Goal: Information Seeking & Learning: Compare options

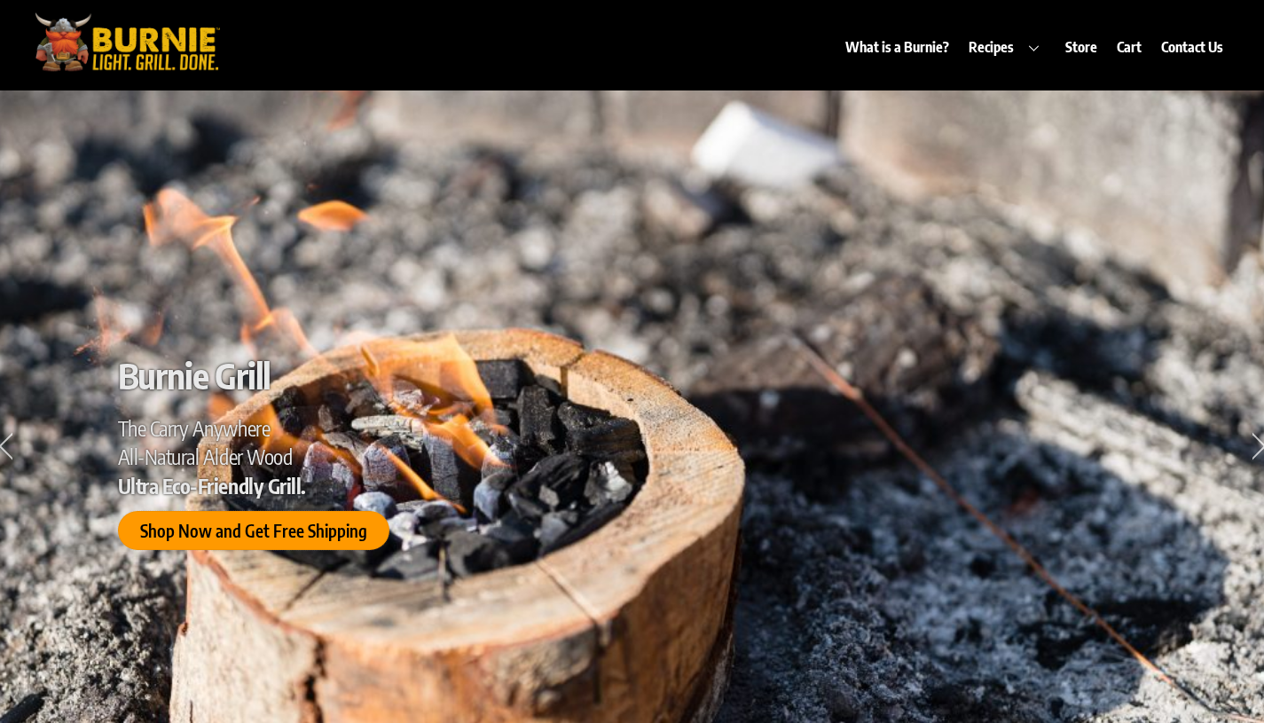
click at [332, 529] on span "Shop Now and Get Free Shipping" at bounding box center [252, 531] width 227 height 19
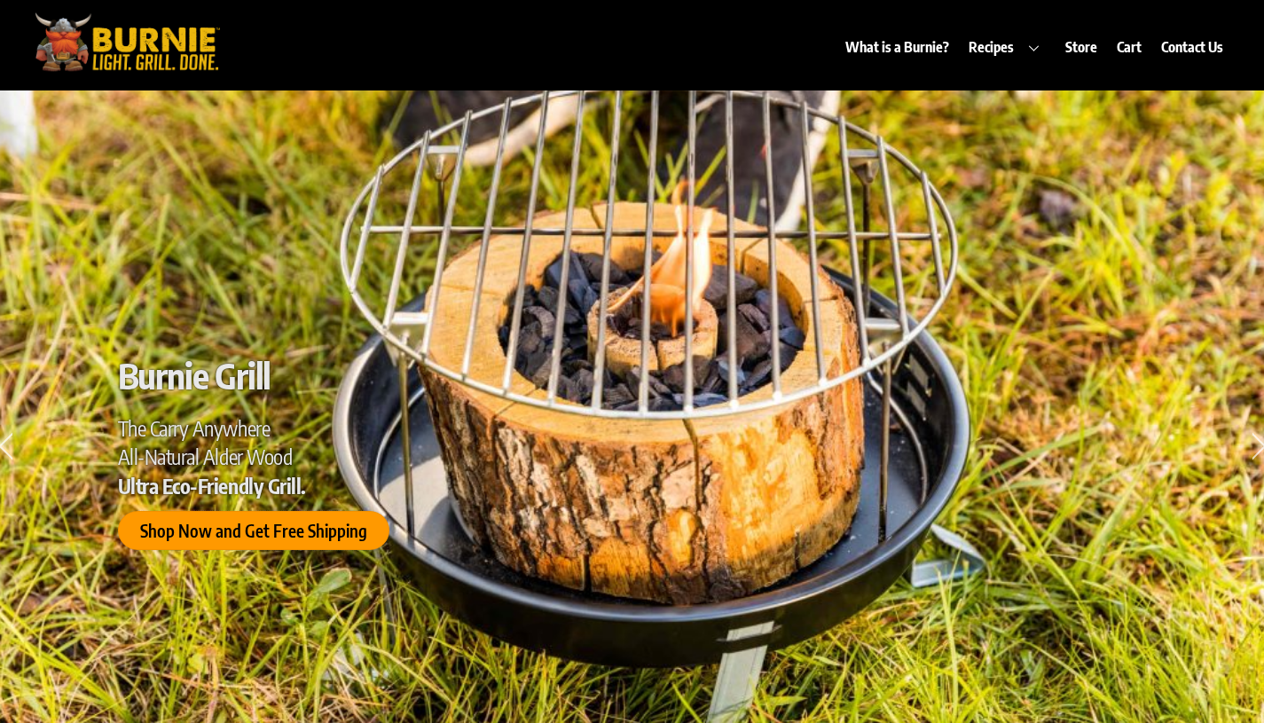
click at [332, 529] on span "Shop Now and Get Free Shipping" at bounding box center [252, 531] width 227 height 19
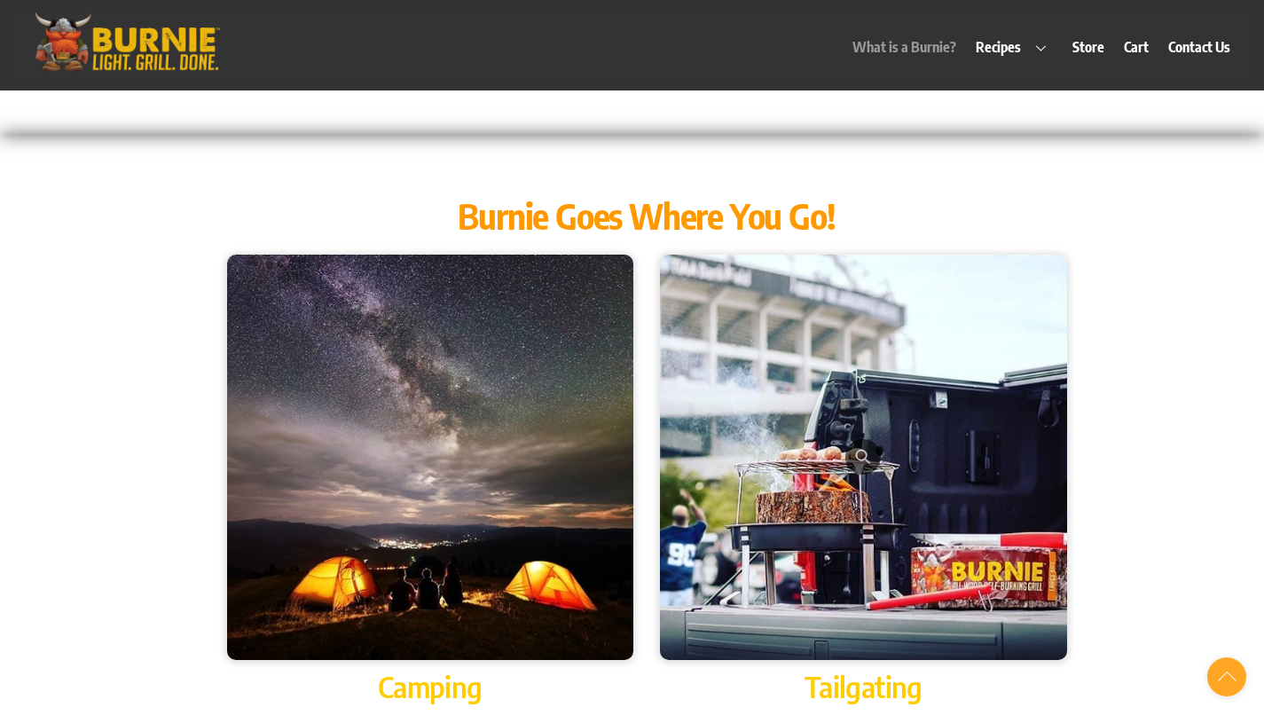
scroll to position [1773, 0]
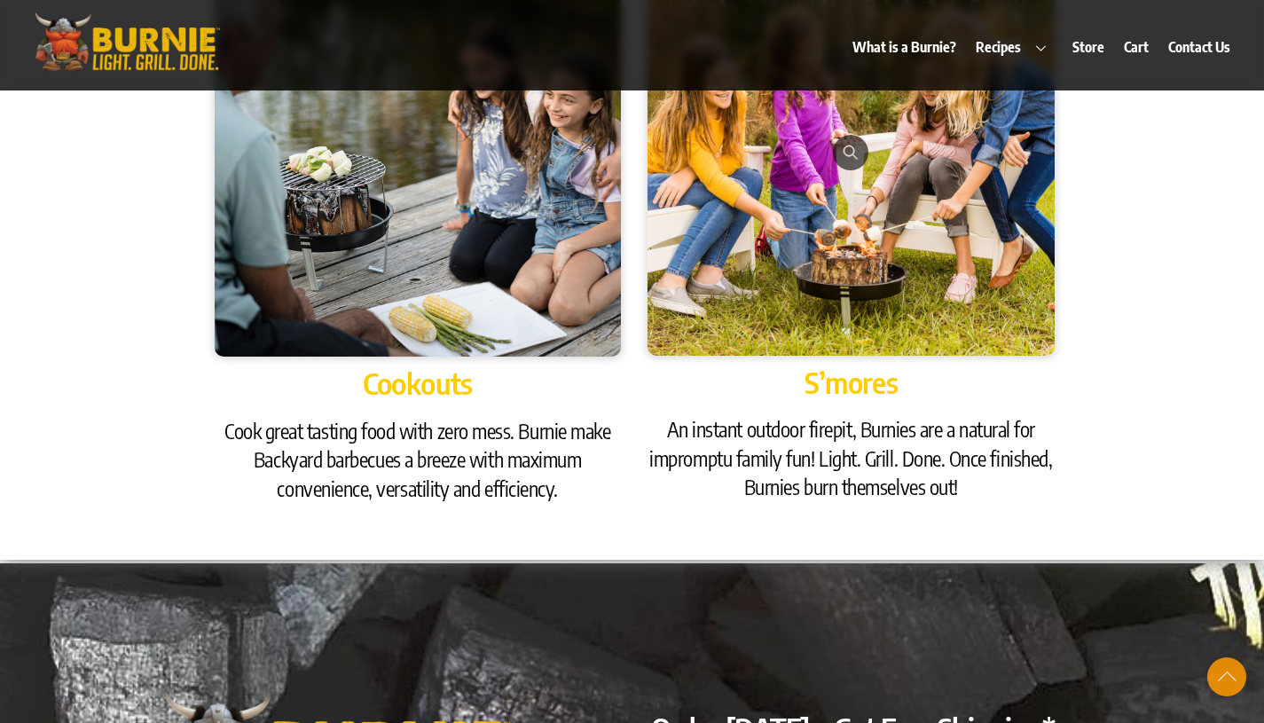
scroll to position [1441, 0]
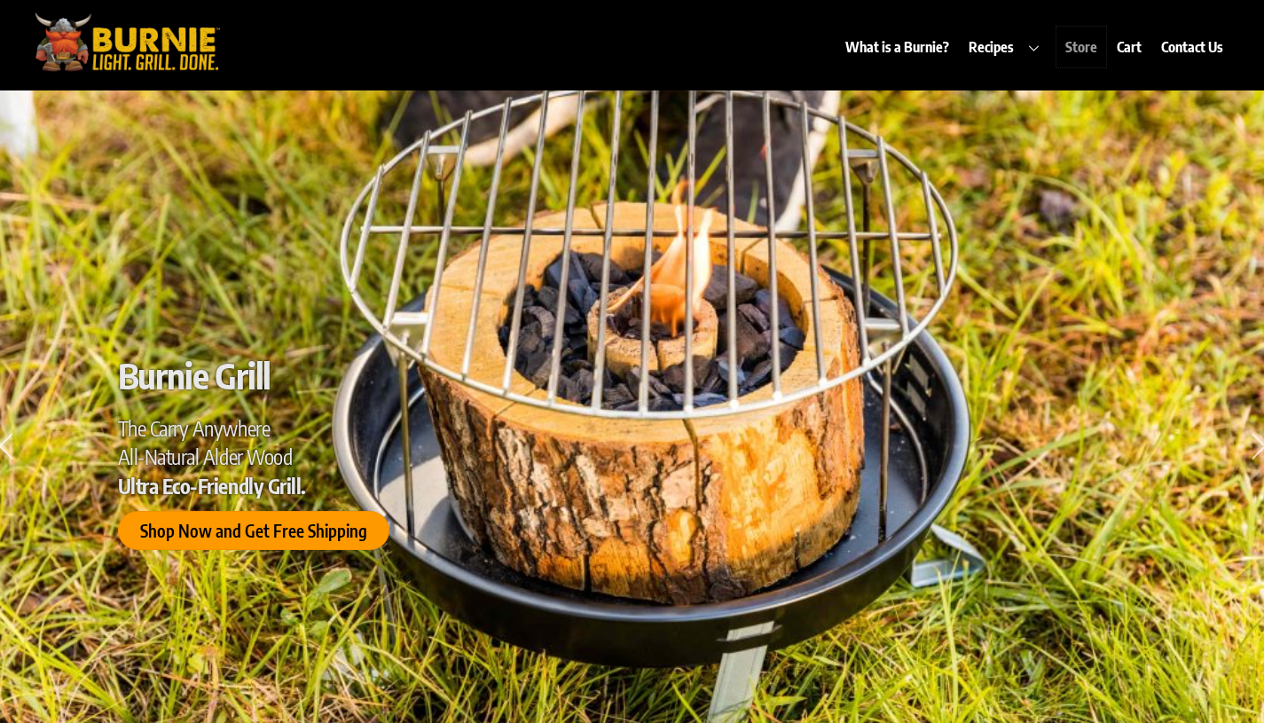
click at [1079, 37] on link "Store" at bounding box center [1081, 47] width 49 height 41
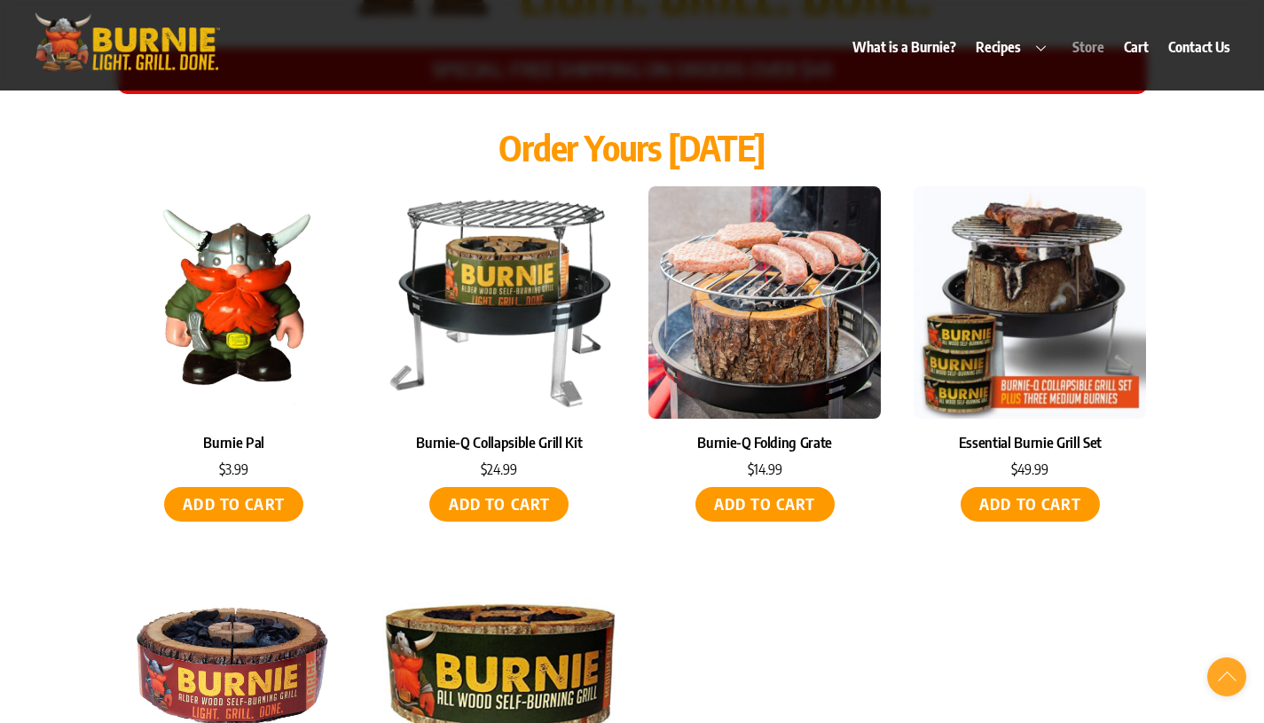
scroll to position [8044, 0]
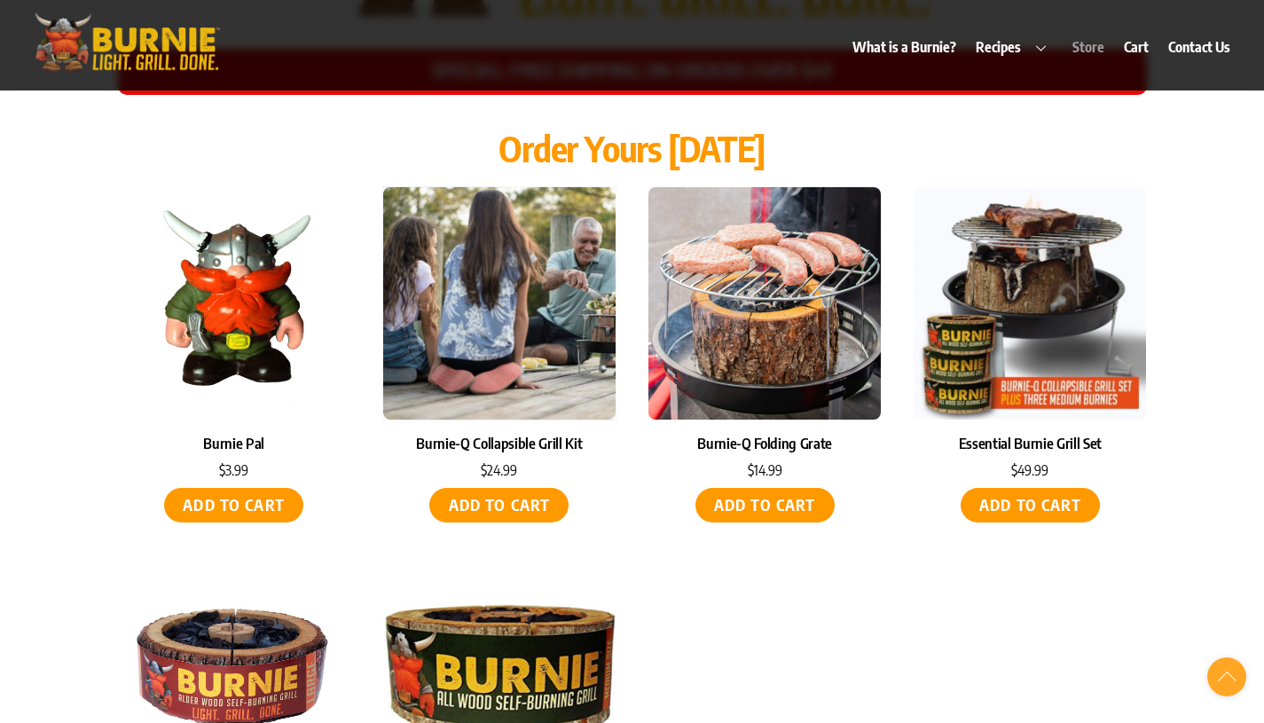
click at [534, 321] on img at bounding box center [499, 303] width 232 height 232
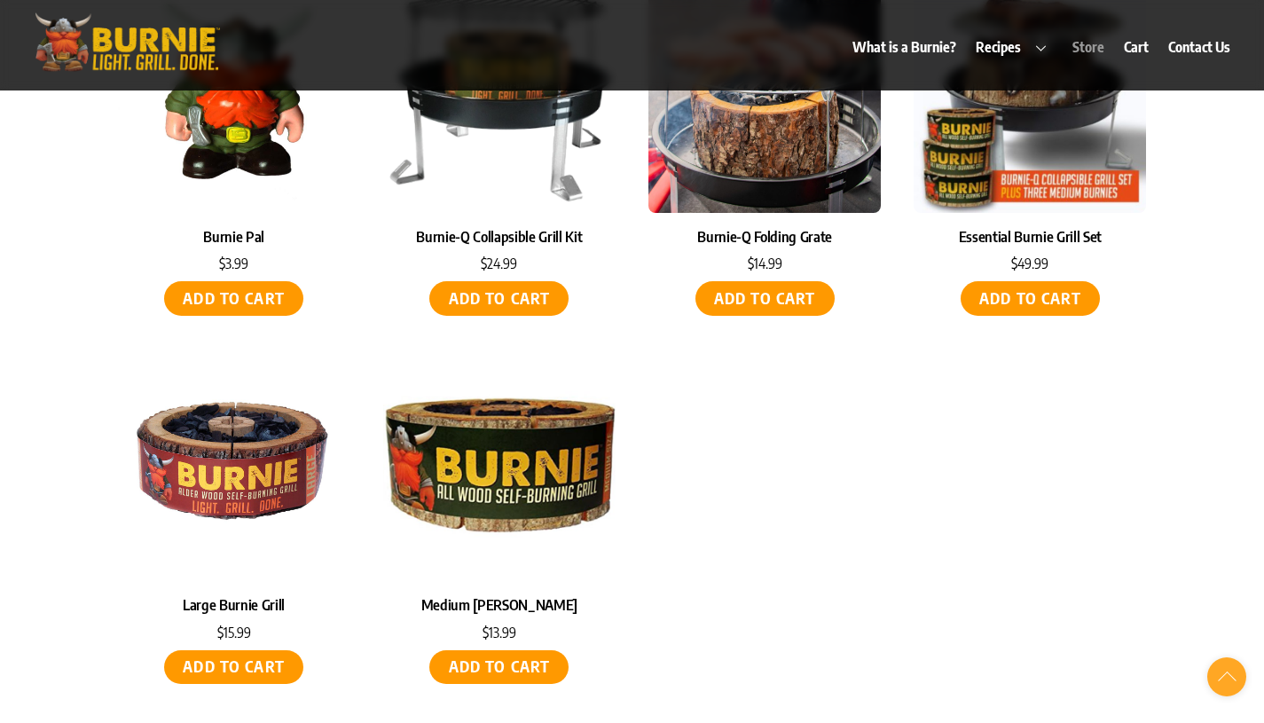
scroll to position [8252, 0]
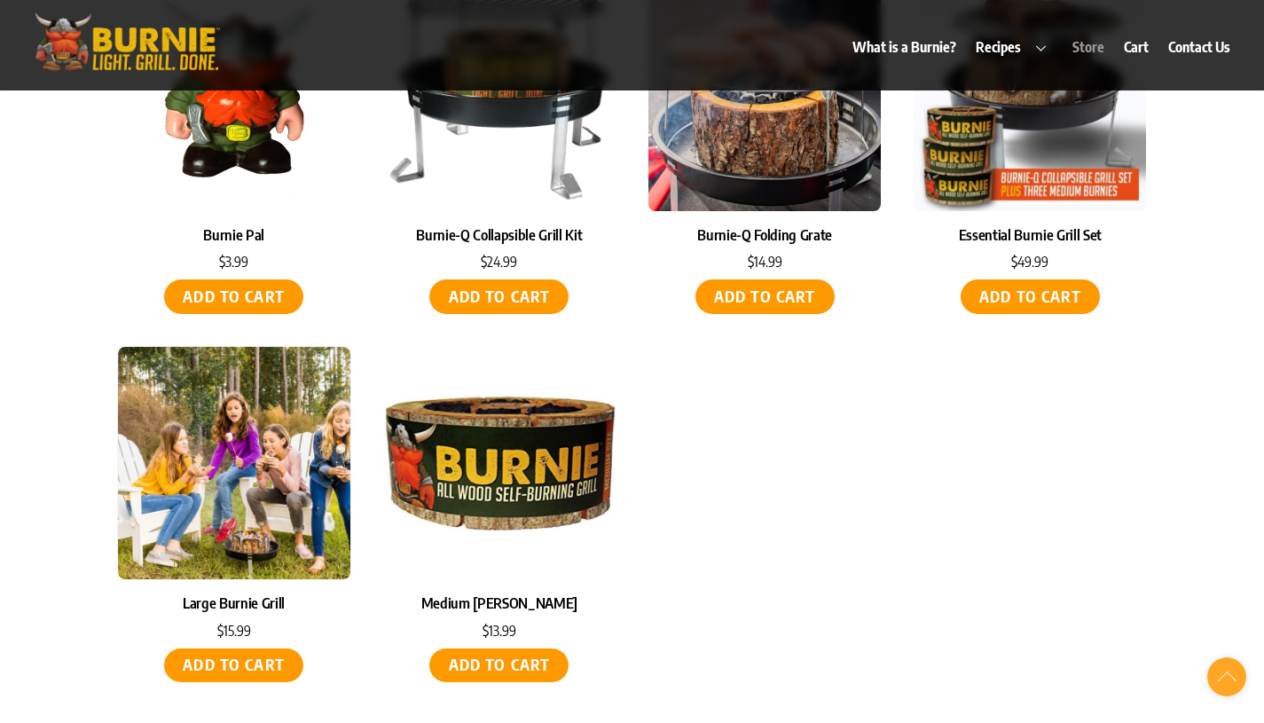
click at [222, 432] on img at bounding box center [234, 463] width 232 height 232
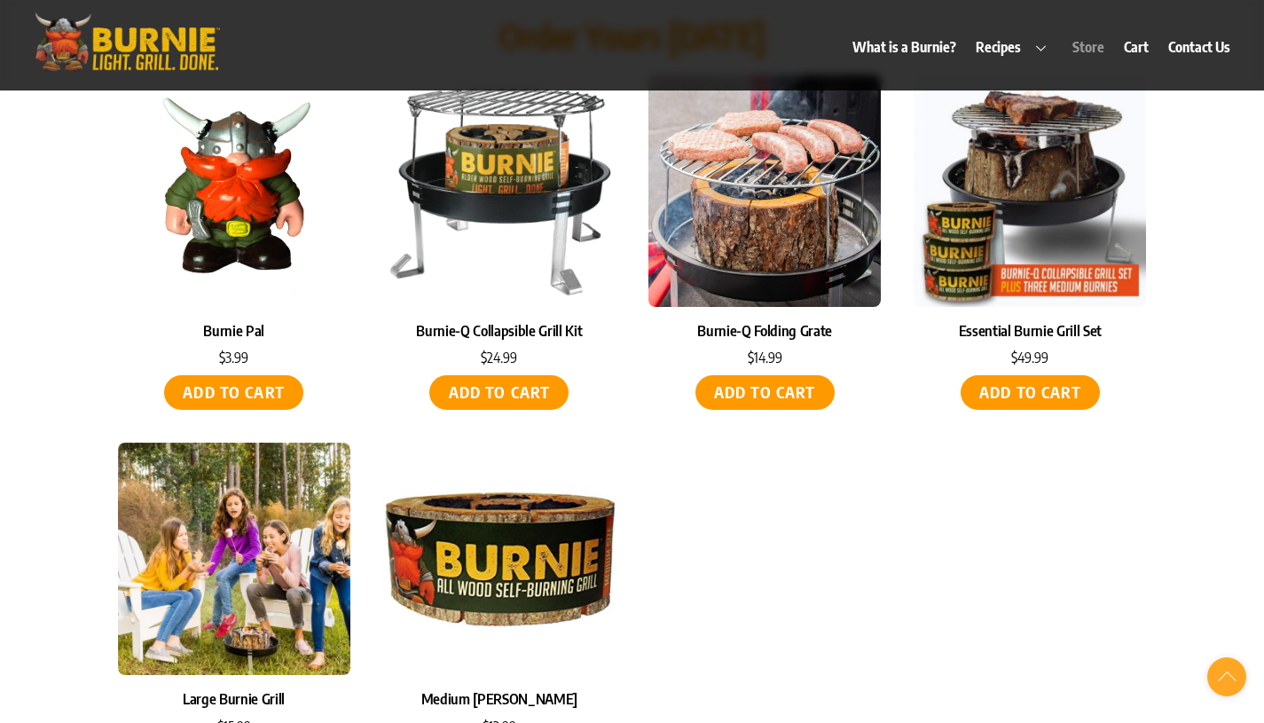
scroll to position [8074, 0]
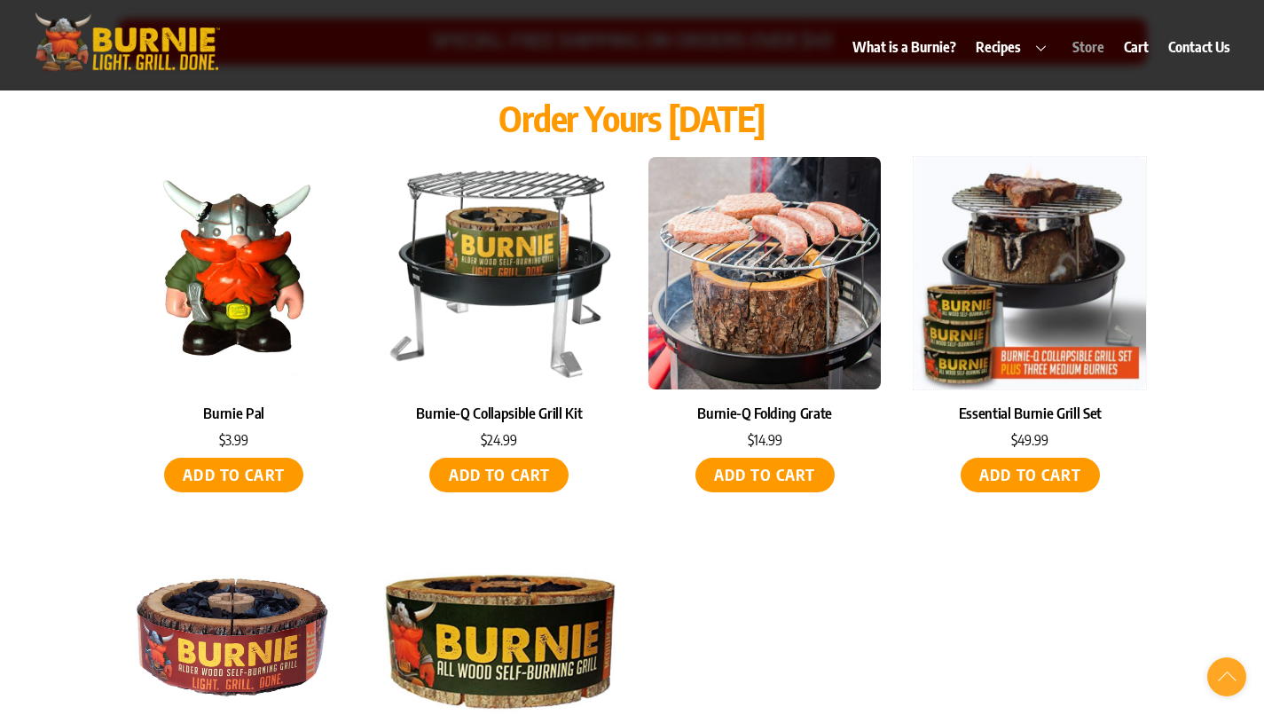
click at [1105, 291] on img at bounding box center [1030, 273] width 232 height 232
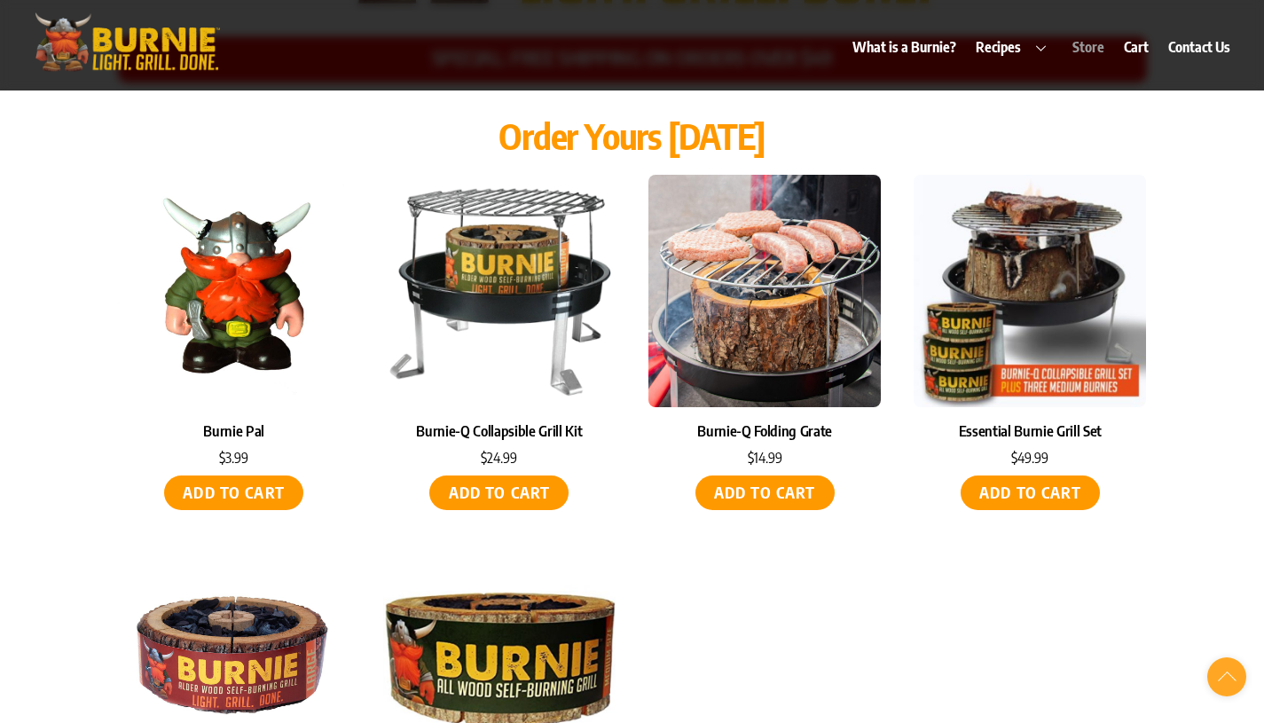
scroll to position [8058, 0]
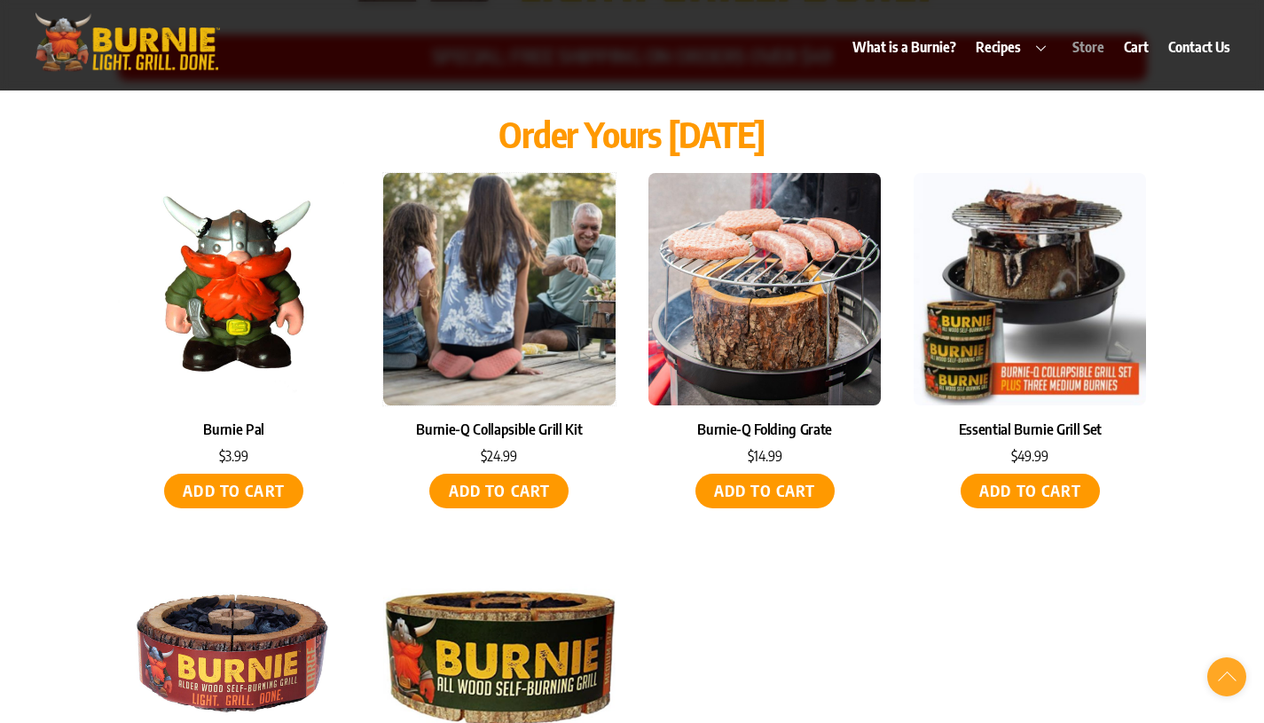
click at [446, 284] on img at bounding box center [499, 289] width 232 height 232
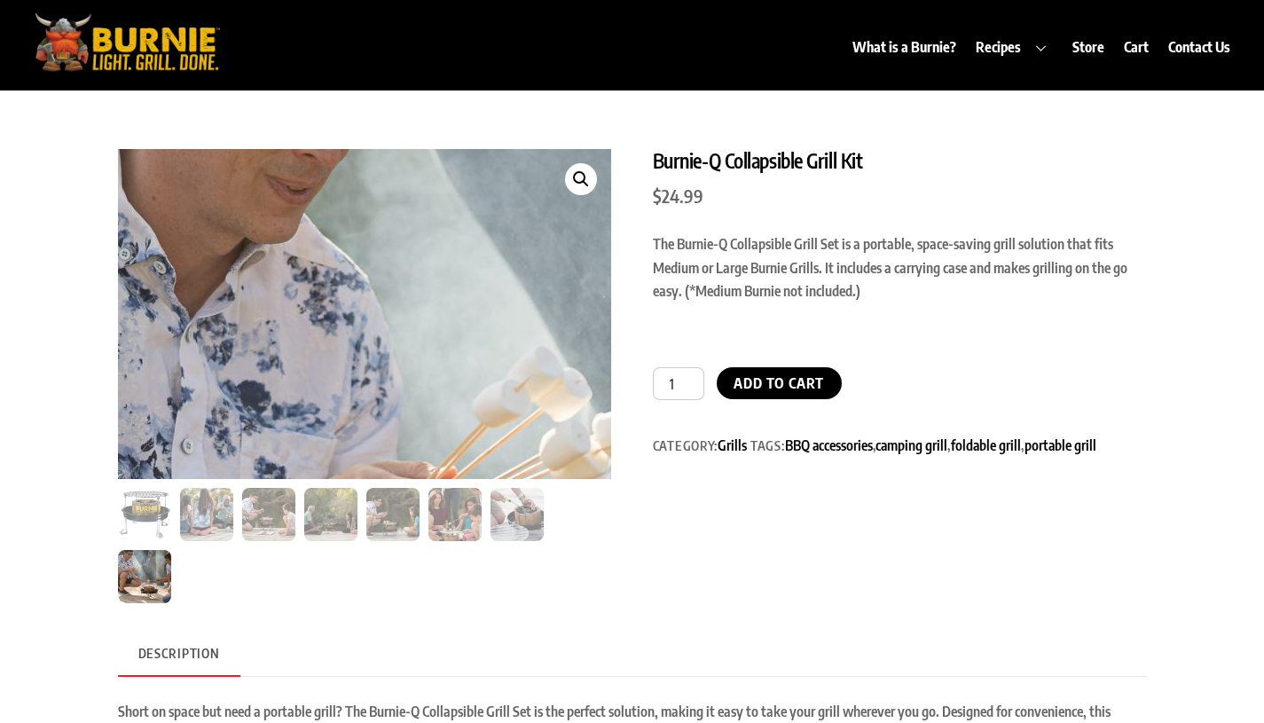
scroll to position [35, 0]
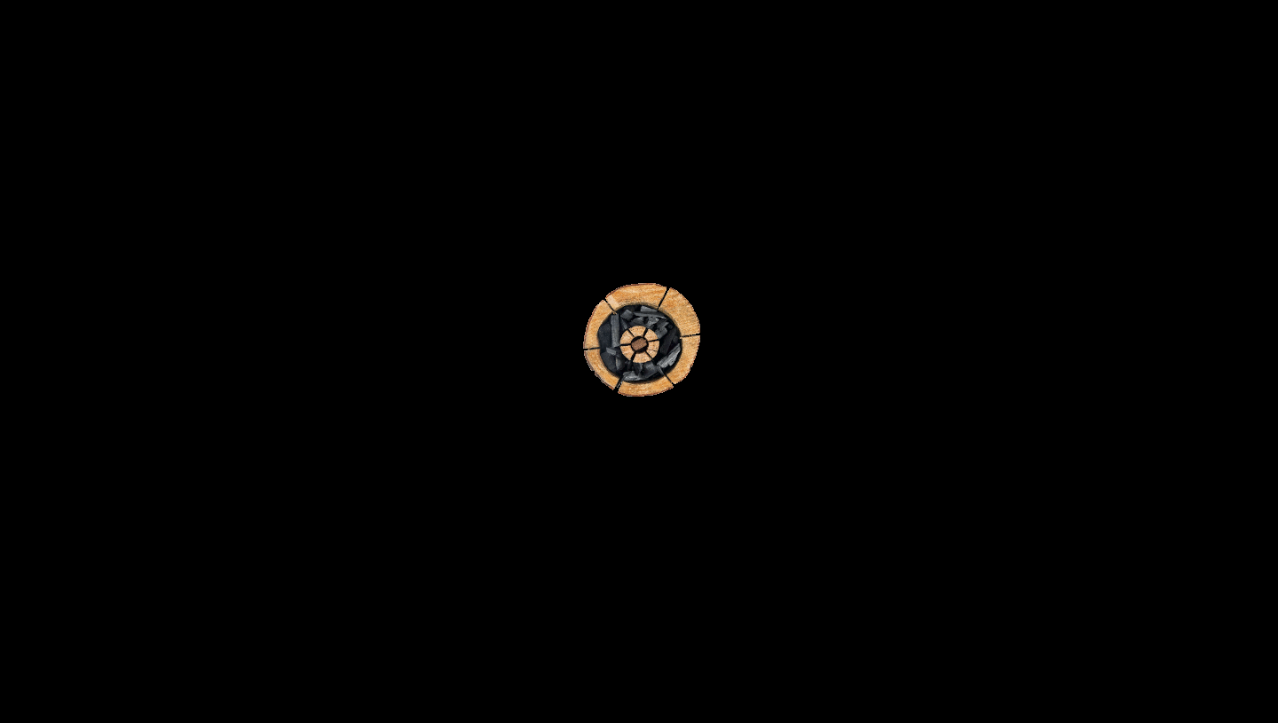
scroll to position [3095, 0]
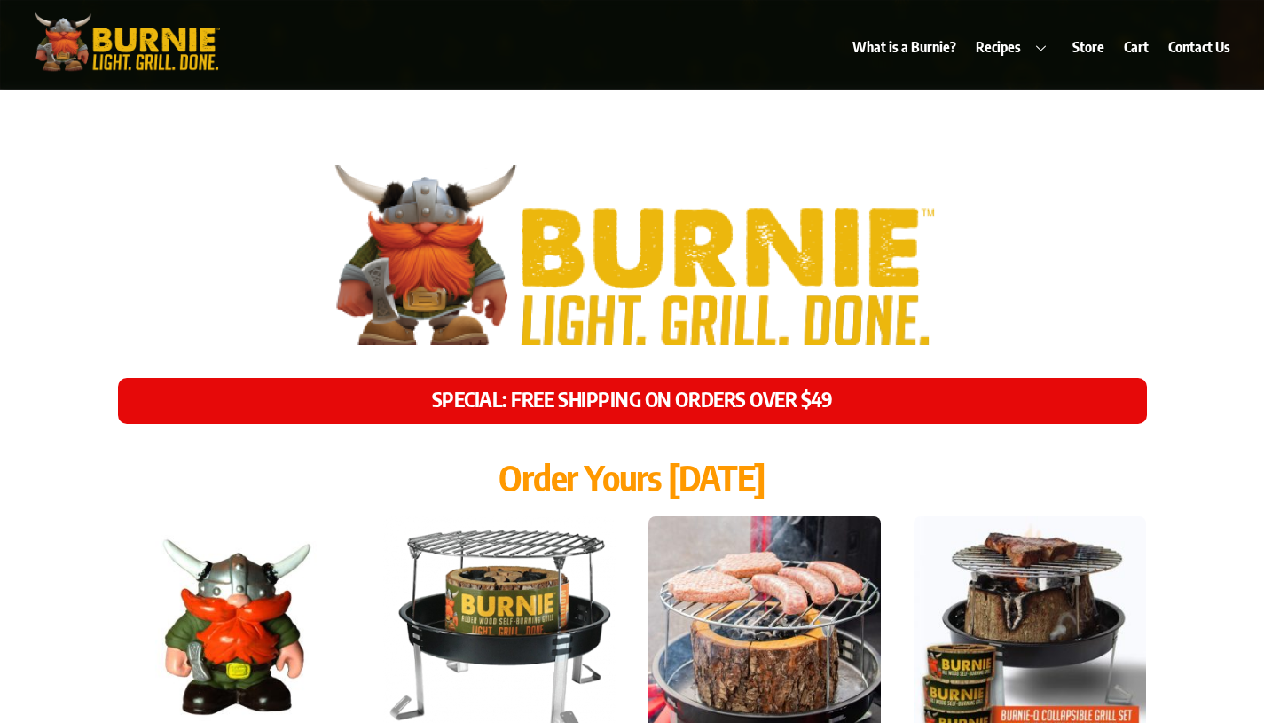
scroll to position [7309, 0]
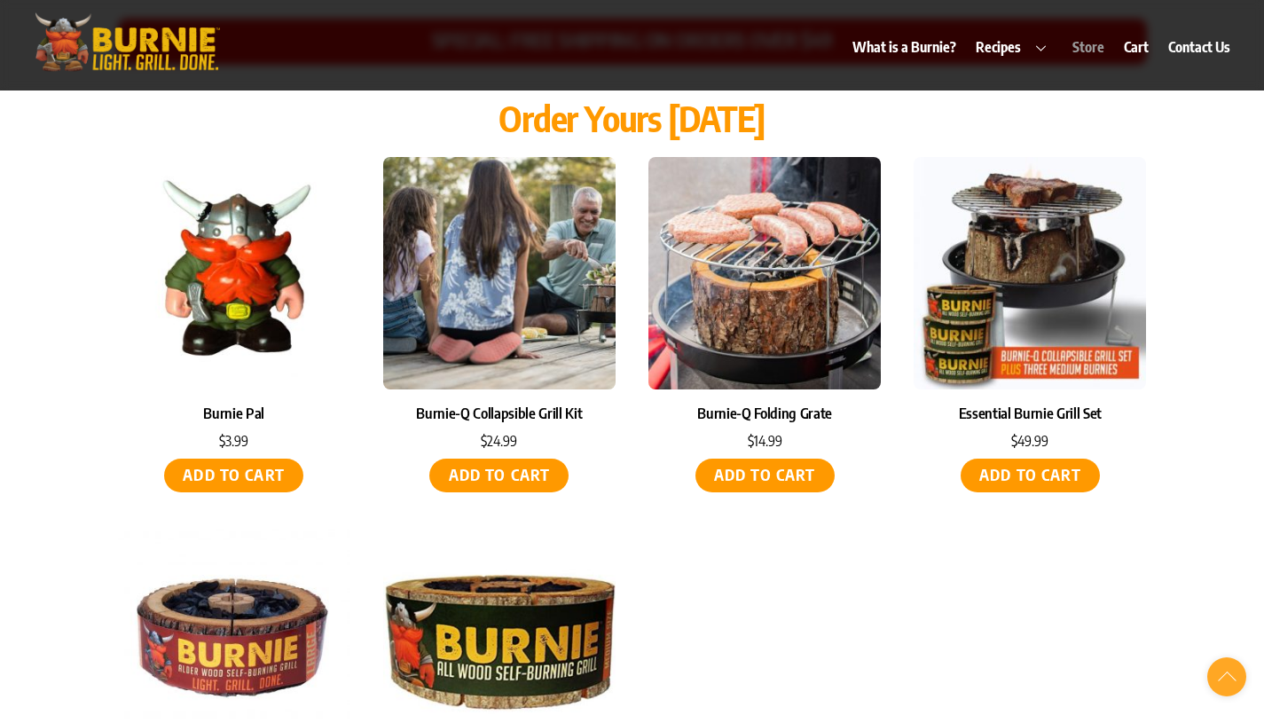
scroll to position [7749, 0]
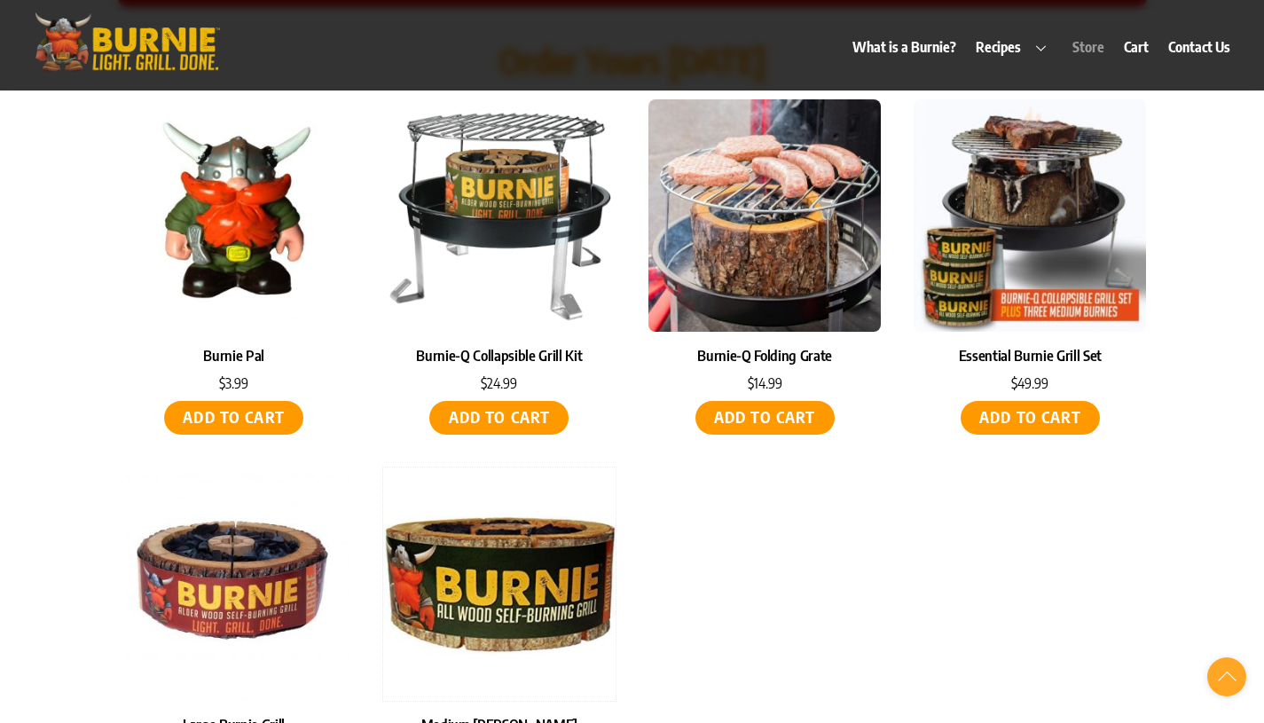
click at [484, 523] on img at bounding box center [499, 584] width 232 height 232
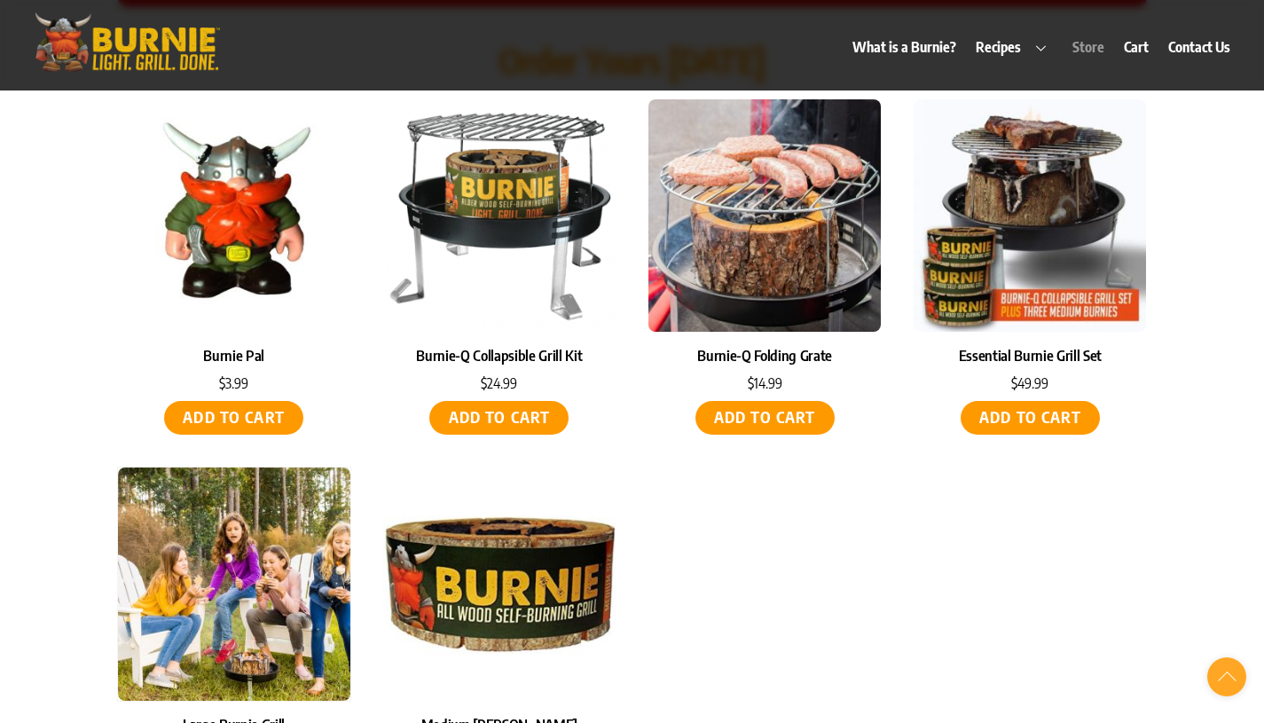
click at [209, 520] on img at bounding box center [234, 584] width 232 height 232
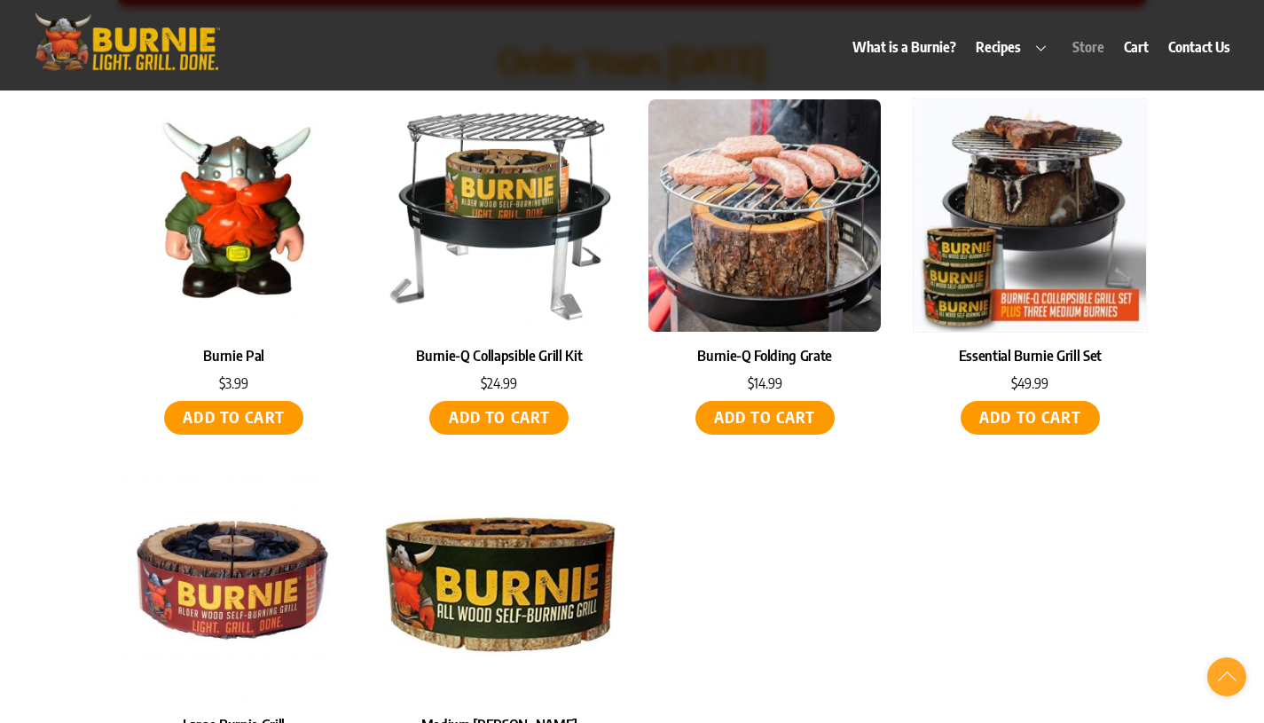
click at [1050, 229] on img at bounding box center [1030, 215] width 232 height 232
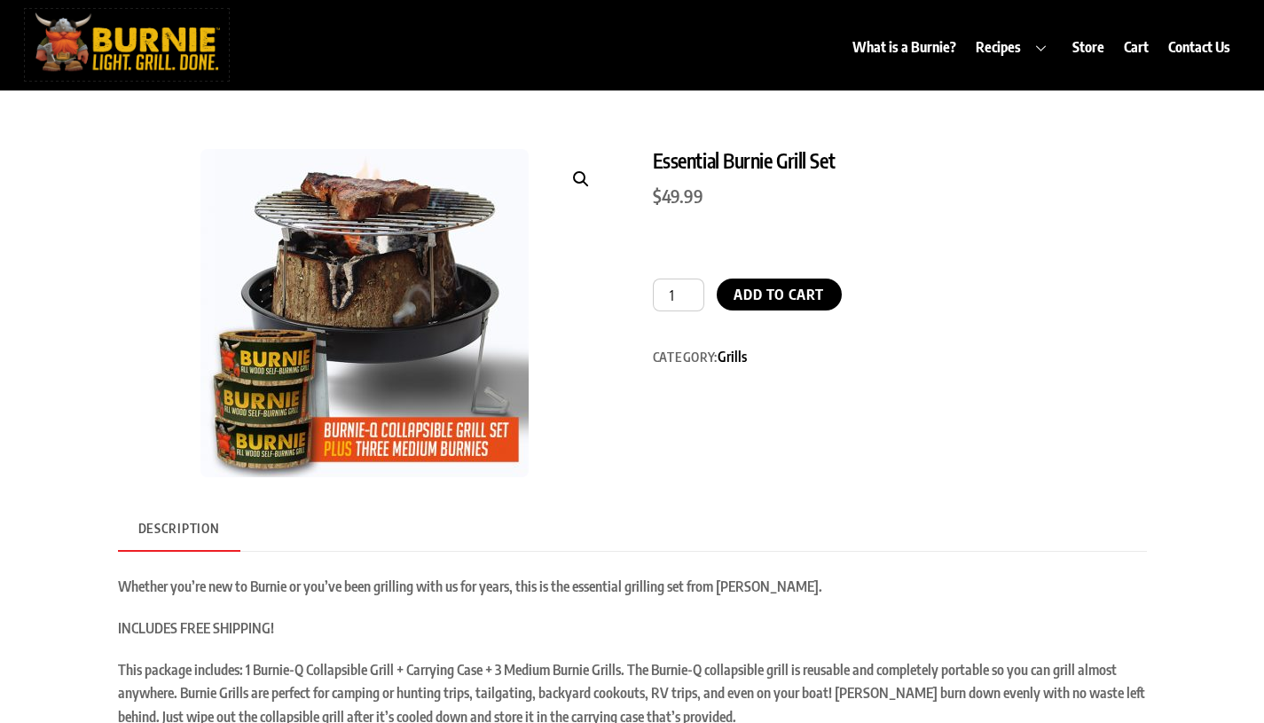
click at [141, 71] on img at bounding box center [127, 42] width 204 height 67
